Goal: Book appointment/travel/reservation

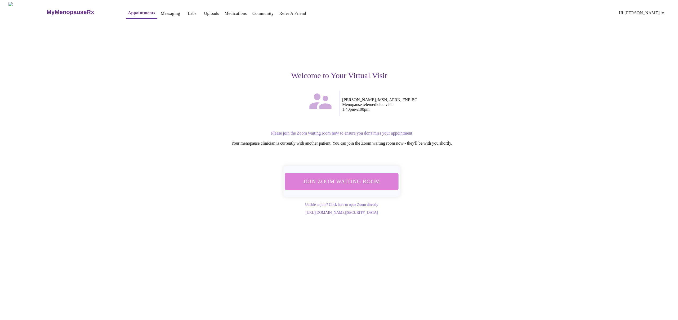
click at [353, 180] on span "Join Zoom Waiting Room" at bounding box center [342, 181] width 100 height 10
